Goal: Complete application form: Complete application form

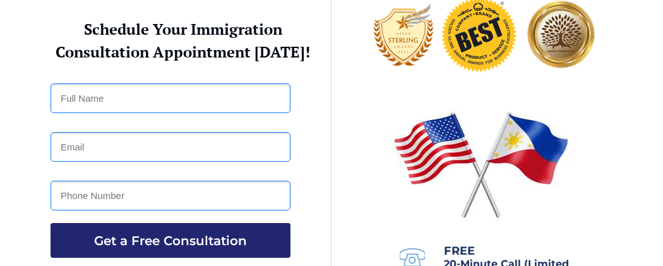
scroll to position [75, 0]
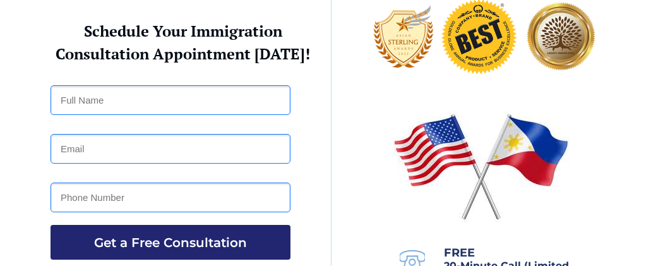
click at [92, 92] on input "text" at bounding box center [171, 100] width 240 height 30
type input "[PERSON_NAME] a.k.a [PERSON_NAME]"
type input "[EMAIL_ADDRESS][DOMAIN_NAME]"
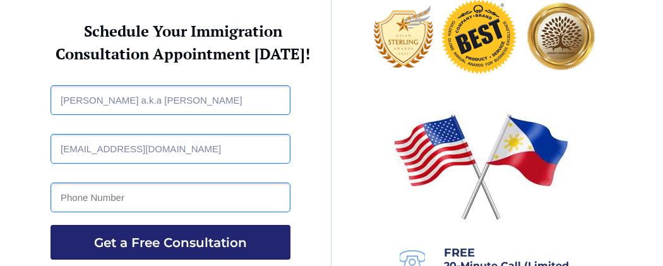
type input "6308812001"
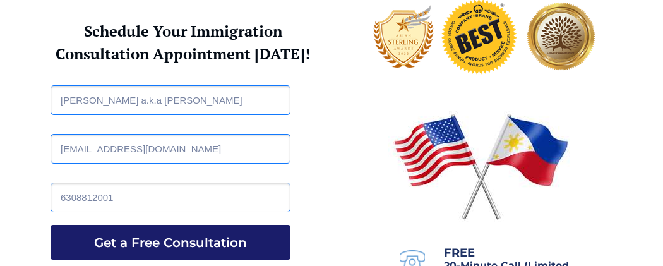
click at [88, 243] on span "Get a Free Consultation" at bounding box center [171, 242] width 240 height 15
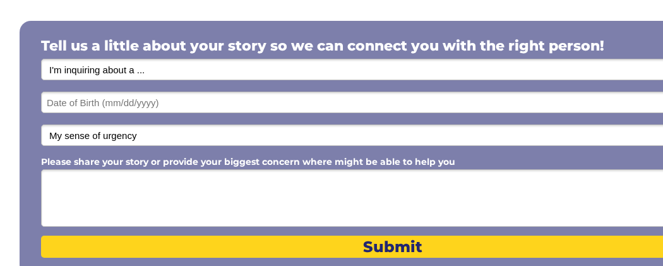
scroll to position [277, 0]
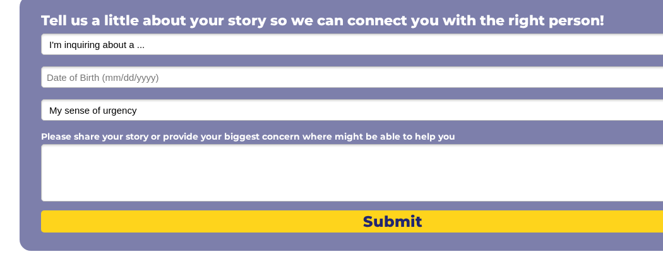
click at [143, 44] on select "I'm inquiring about a ... I don't know or other services Retirement Visa for Th…" at bounding box center [392, 43] width 703 height 21
select select "1801"
click at [41, 33] on select "I'm inquiring about a ... I don't know or other services Retirement Visa for Th…" at bounding box center [392, 43] width 703 height 21
click at [185, 44] on select "I'm inquiring about a ... I don't know or other services Retirement Visa for Th…" at bounding box center [392, 43] width 703 height 21
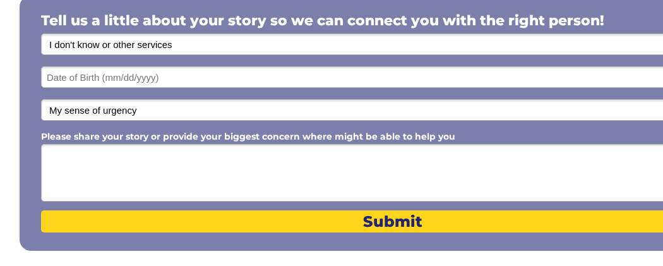
click at [172, 99] on div "My sense of urgency Low Priority - I'm just looking Medium High Priority - I ne…" at bounding box center [392, 109] width 703 height 21
click at [154, 103] on select "My sense of urgency Low Priority - I'm just looking Medium High Priority - I ne…" at bounding box center [392, 109] width 703 height 21
